Goal: Information Seeking & Learning: Find specific fact

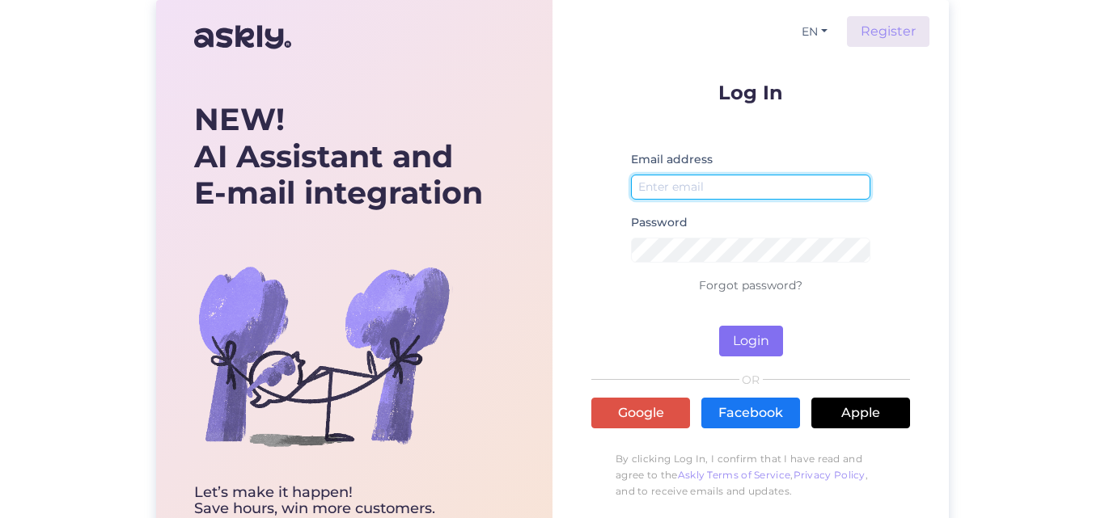
type input "[EMAIL_ADDRESS][DOMAIN_NAME]"
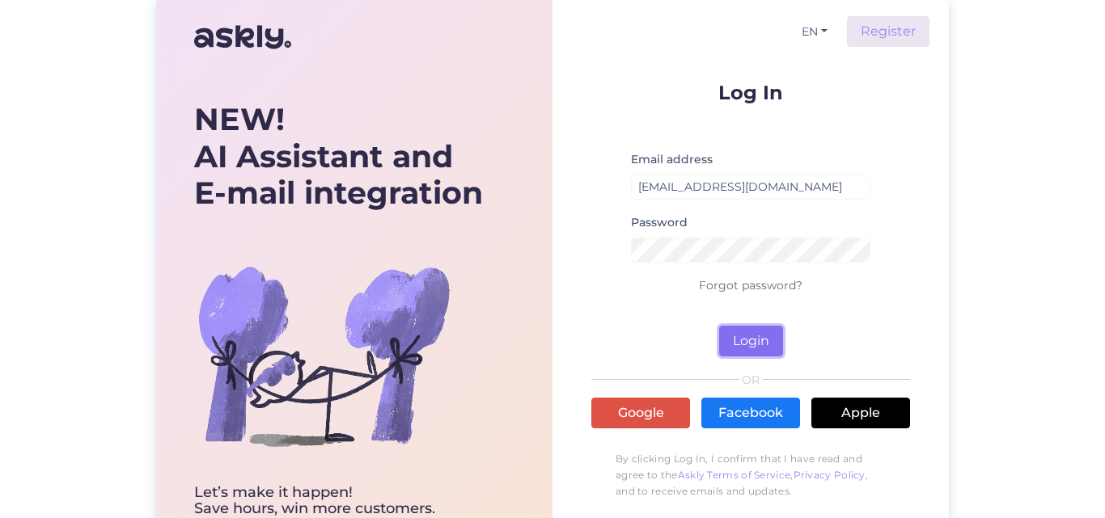
click at [774, 342] on button "Login" at bounding box center [751, 341] width 64 height 31
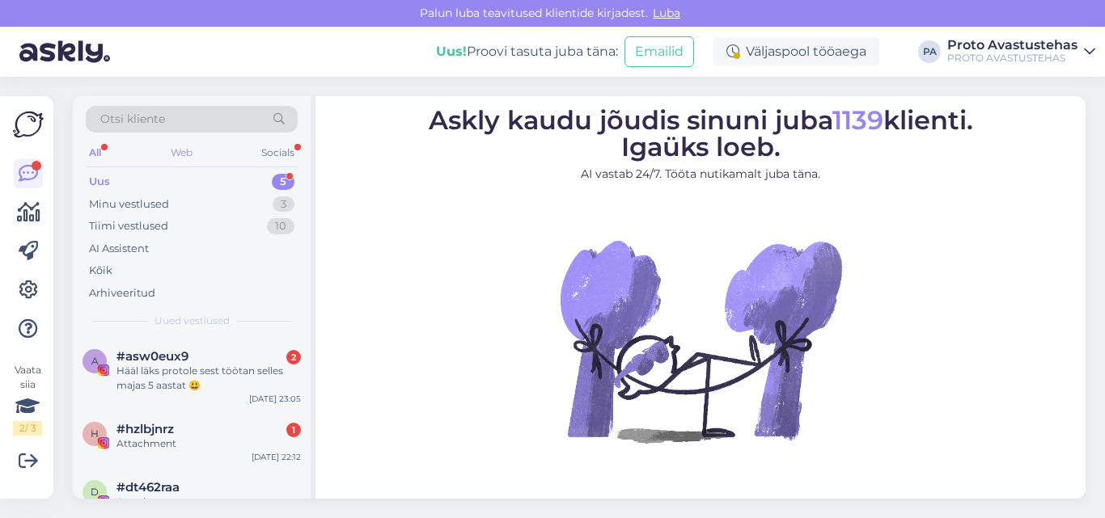
click at [171, 154] on div "Web" at bounding box center [181, 152] width 28 height 21
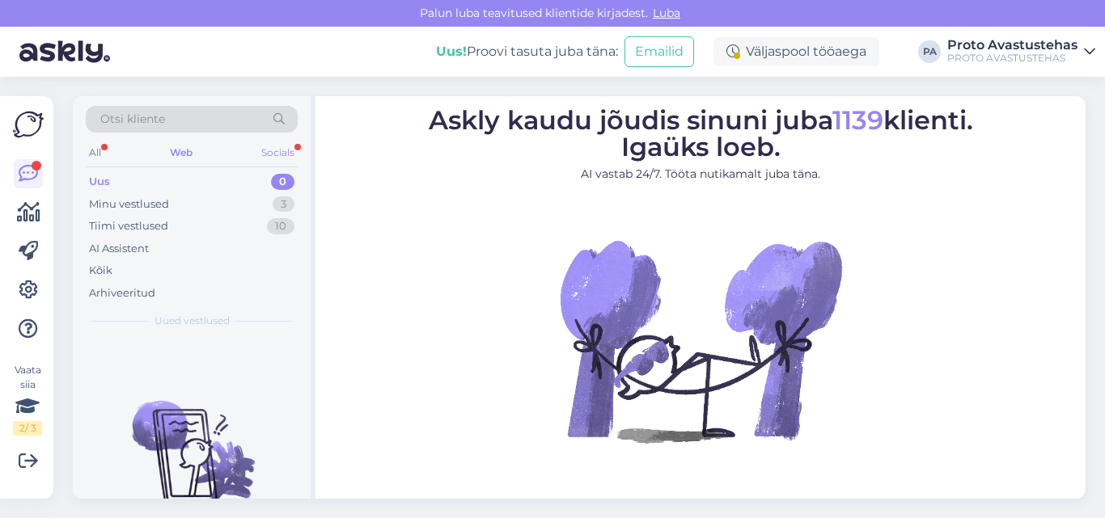
click at [264, 157] on div "Socials" at bounding box center [278, 152] width 40 height 21
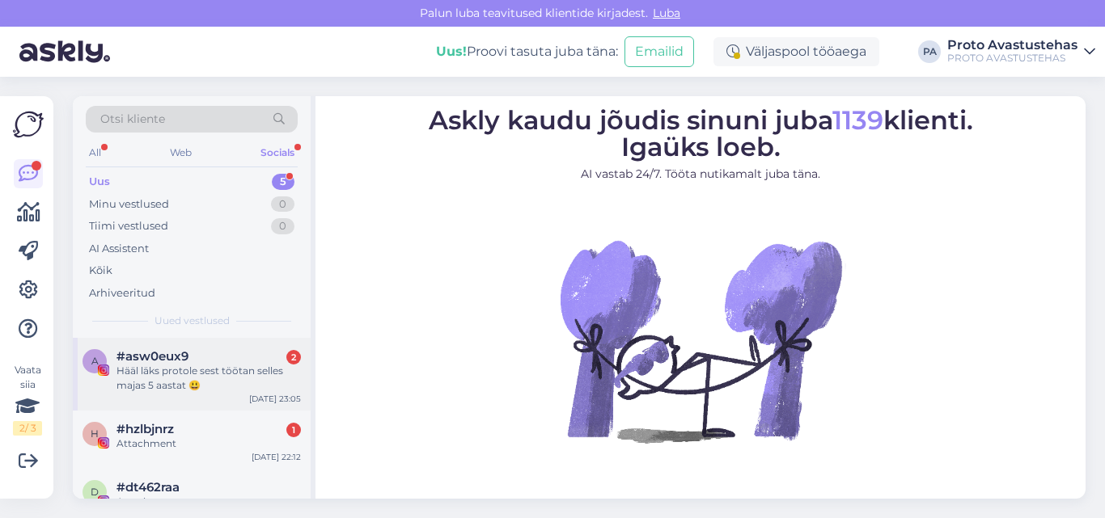
click at [162, 383] on div "Hääl läks protole sest töötan selles majas 5 aastat 😃" at bounding box center [208, 378] width 184 height 29
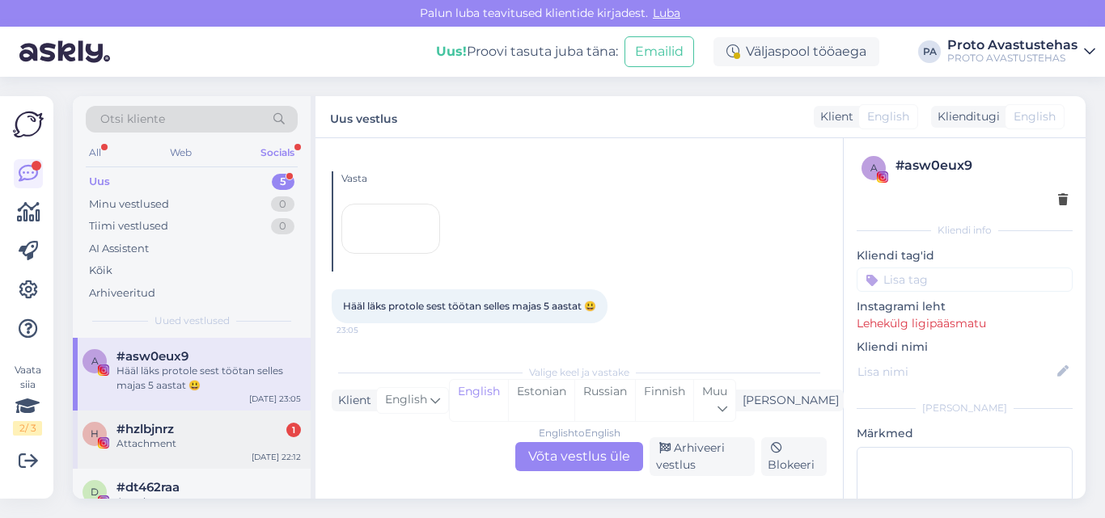
scroll to position [275, 0]
click at [150, 469] on div "d #dt462raa Attachment [DATE] 8:52" at bounding box center [192, 498] width 238 height 58
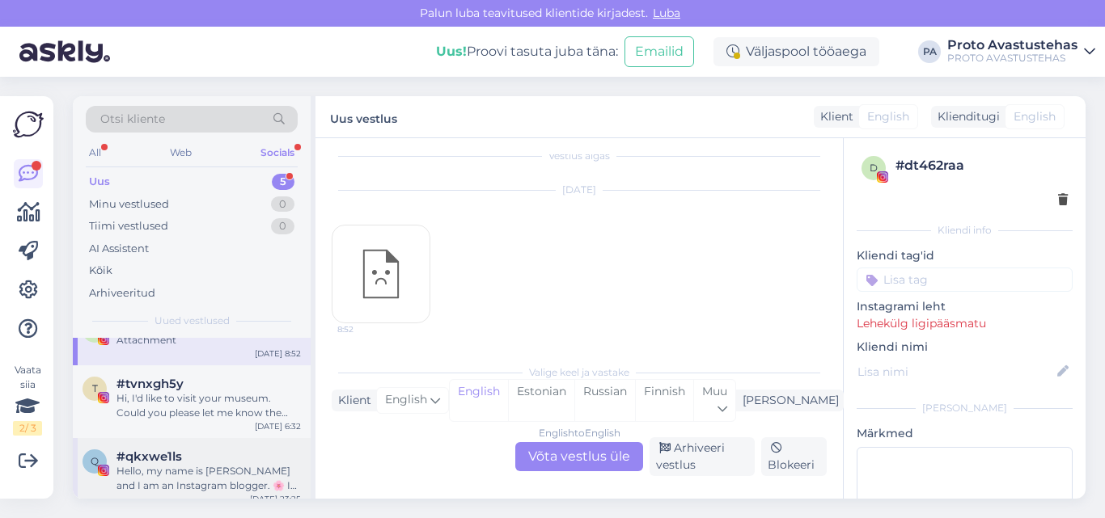
scroll to position [15, 0]
click at [163, 415] on div "Hi, I'd like to visit your museum. Could you please let me know the opening hou…" at bounding box center [208, 405] width 184 height 29
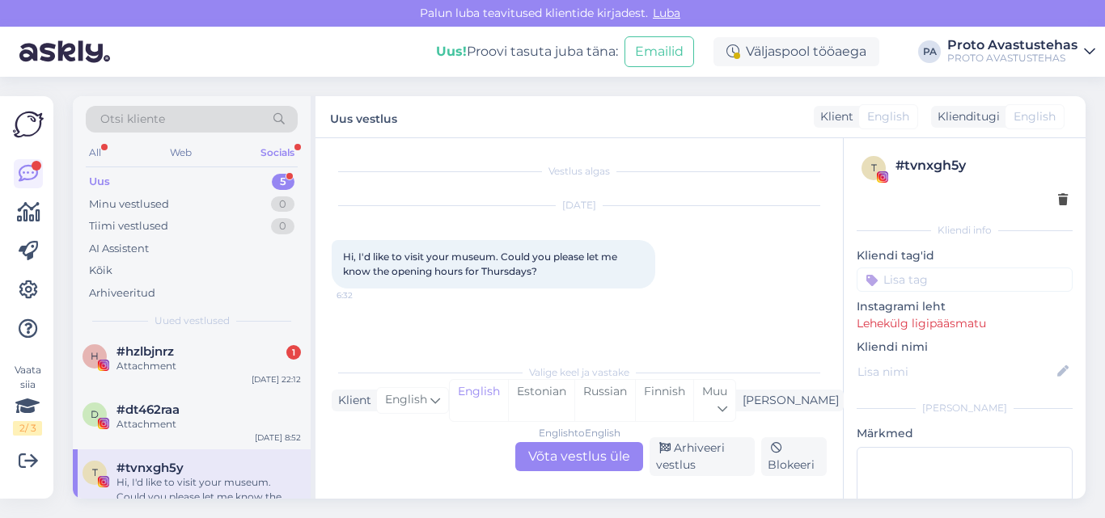
scroll to position [0, 0]
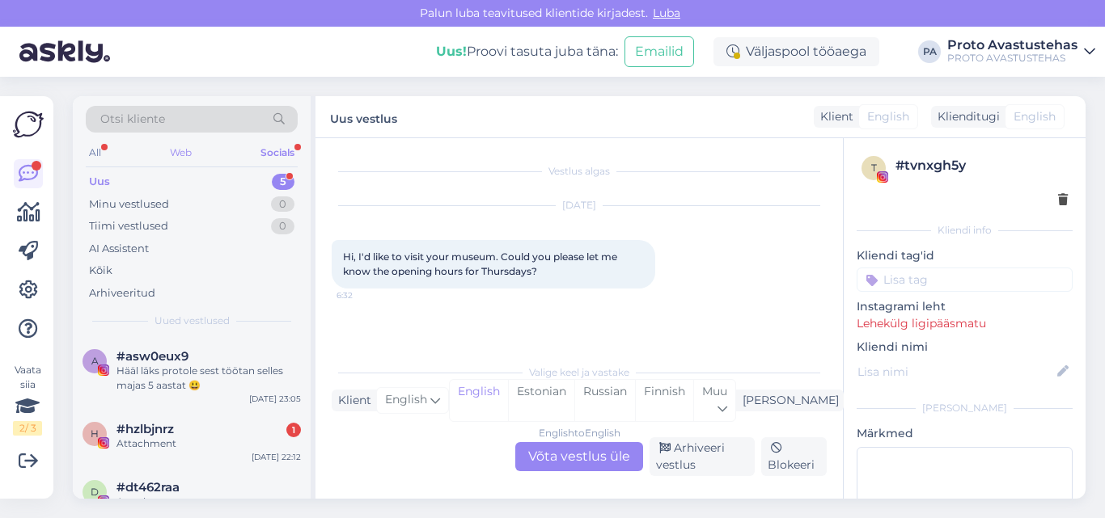
click at [176, 152] on div "Web" at bounding box center [181, 152] width 28 height 21
